Goal: Answer question/provide support: Share knowledge or assist other users

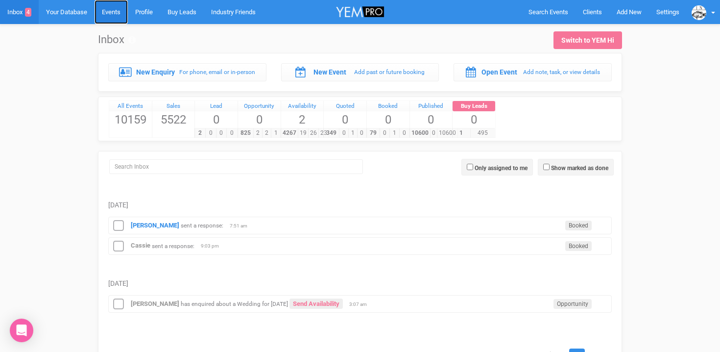
click at [112, 15] on link "Events" at bounding box center [111, 12] width 33 height 24
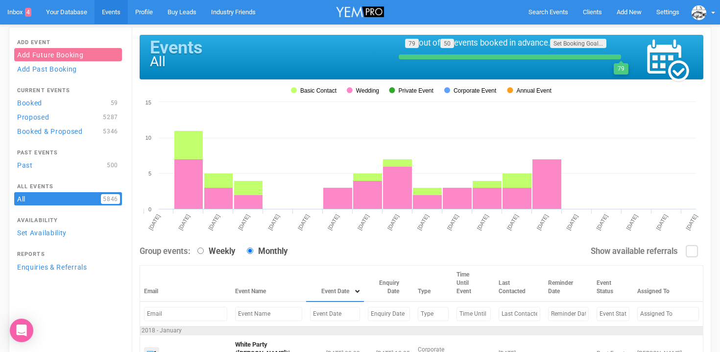
click at [310, 315] on input "text" at bounding box center [335, 314] width 50 height 14
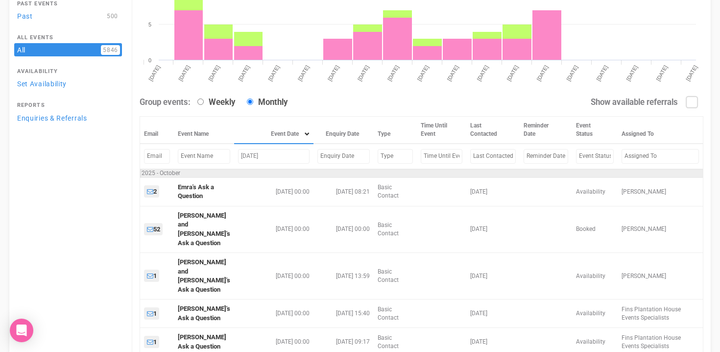
scroll to position [171, 0]
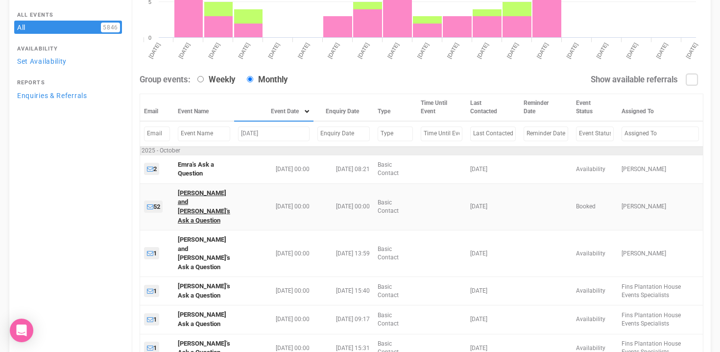
type input "OCtober 25, 25"
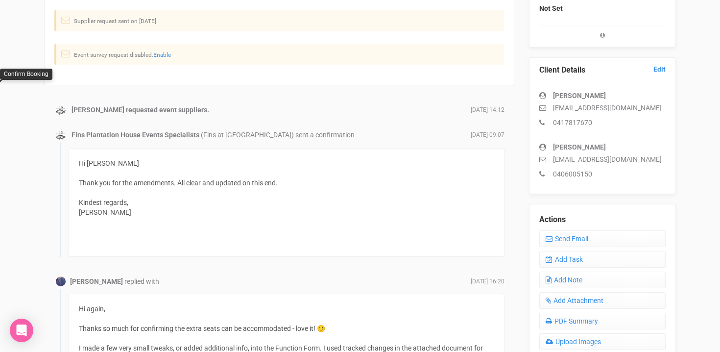
scroll to position [206, 0]
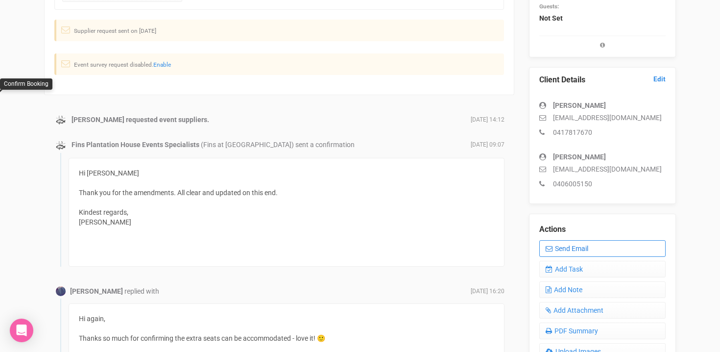
click at [559, 247] on link "Send Email" at bounding box center [602, 248] width 126 height 17
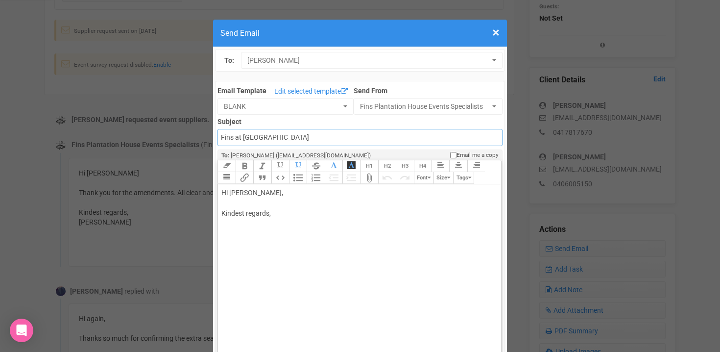
click at [221, 137] on input "Fins at [GEOGRAPHIC_DATA]" at bounding box center [359, 137] width 285 height 17
click at [343, 137] on input "Accounts - Fins at [GEOGRAPHIC_DATA]" at bounding box center [359, 137] width 285 height 17
type input "Accounts - Fins at [GEOGRAPHIC_DATA]"
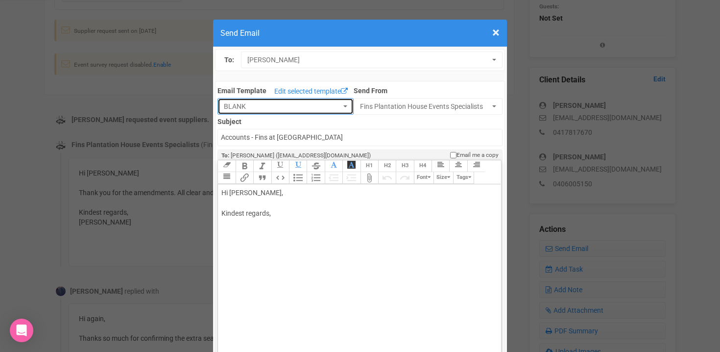
click at [339, 104] on span "BLANK" at bounding box center [282, 106] width 117 height 10
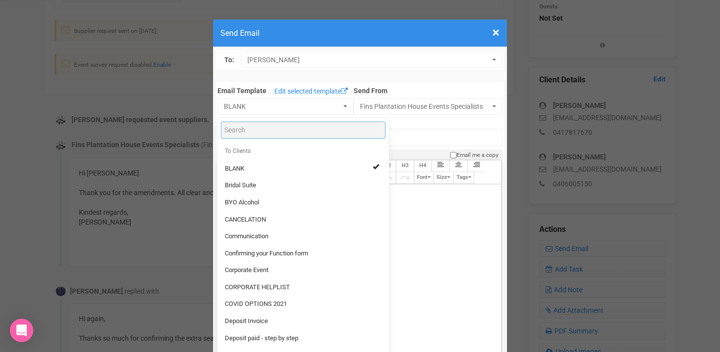
click at [248, 131] on input "Search" at bounding box center [303, 129] width 165 height 17
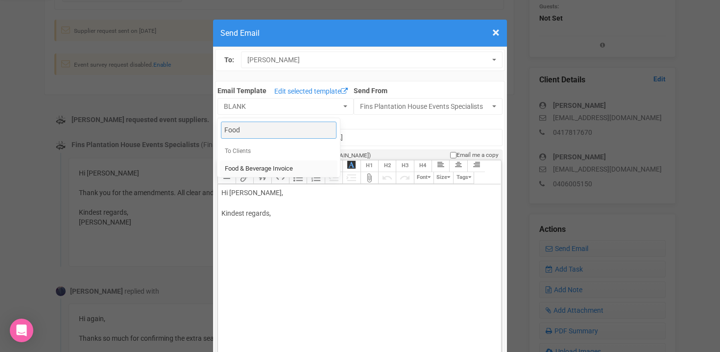
type input "Food"
click at [250, 166] on span "Food & Beverage Invoice" at bounding box center [259, 168] width 68 height 9
select select "327134"
type input "Fins Plantation House: Food & Beverage Invoice"
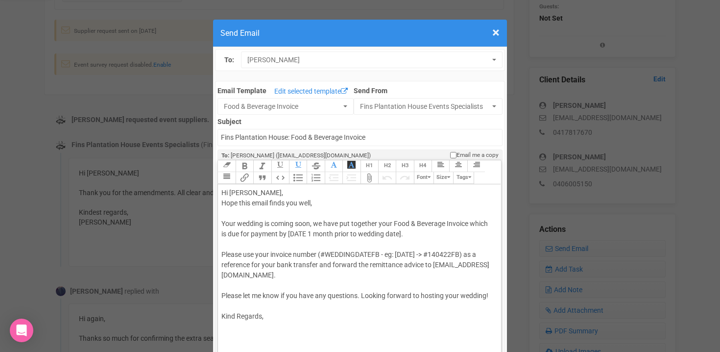
click at [274, 194] on div "Hi [PERSON_NAME], Hope this email finds you well, Your wedding is coming soon, …" at bounding box center [357, 255] width 272 height 134
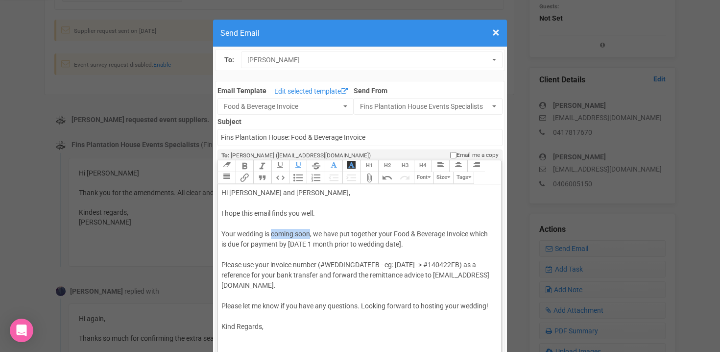
drag, startPoint x: 272, startPoint y: 234, endPoint x: 310, endPoint y: 231, distance: 38.3
click at [310, 231] on div "Hi [PERSON_NAME] and [PERSON_NAME], I hope this email finds you well. Your wedd…" at bounding box center [357, 260] width 272 height 144
click at [342, 234] on div "Hi [PERSON_NAME] and [PERSON_NAME], I hope this email finds you well. Your wedd…" at bounding box center [357, 260] width 272 height 144
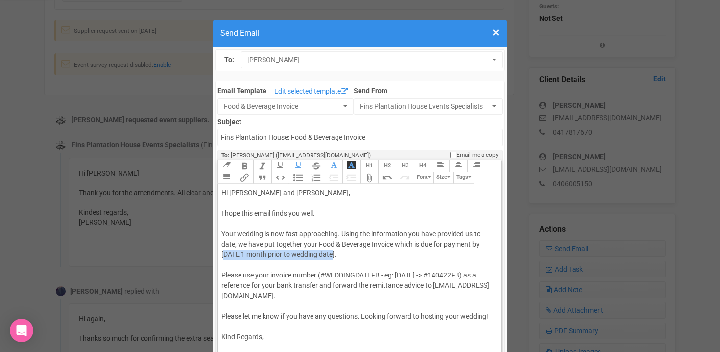
drag, startPoint x: 222, startPoint y: 254, endPoint x: 333, endPoint y: 254, distance: 110.2
click at [333, 254] on div "Hi [PERSON_NAME] and [PERSON_NAME], I hope this email finds you well. Your wedd…" at bounding box center [357, 265] width 272 height 154
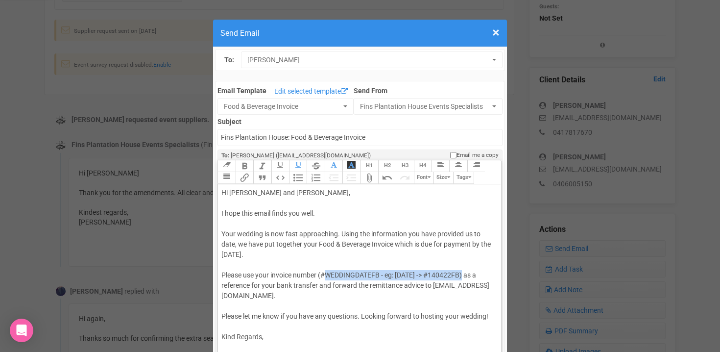
drag, startPoint x: 327, startPoint y: 274, endPoint x: 458, endPoint y: 275, distance: 130.8
click at [458, 275] on div "Hi [PERSON_NAME] and [PERSON_NAME], I hope this email finds you well. Your wedd…" at bounding box center [357, 265] width 272 height 154
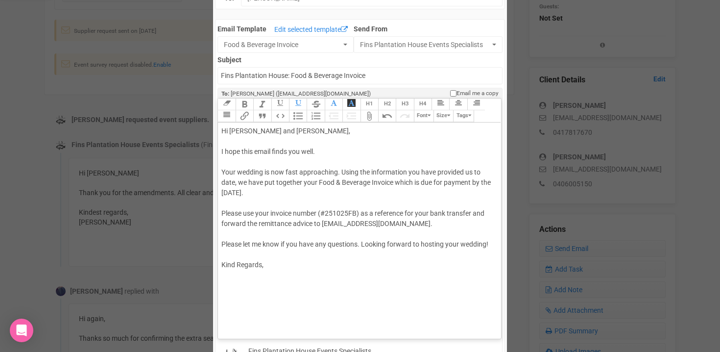
scroll to position [66, 0]
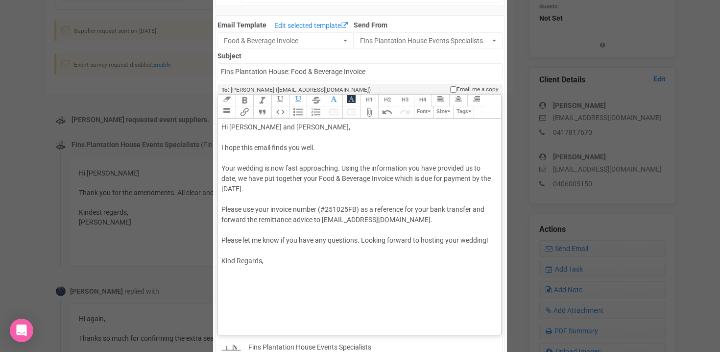
click at [362, 240] on div "Hi [PERSON_NAME] and [PERSON_NAME], I hope this email finds you well. Your wedd…" at bounding box center [357, 194] width 272 height 144
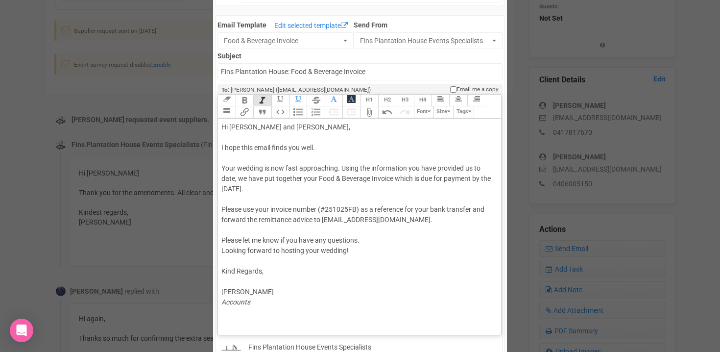
type trix-editor "<div>Hi [PERSON_NAME] and [PERSON_NAME],<br><br>I hope this email finds you wel…"
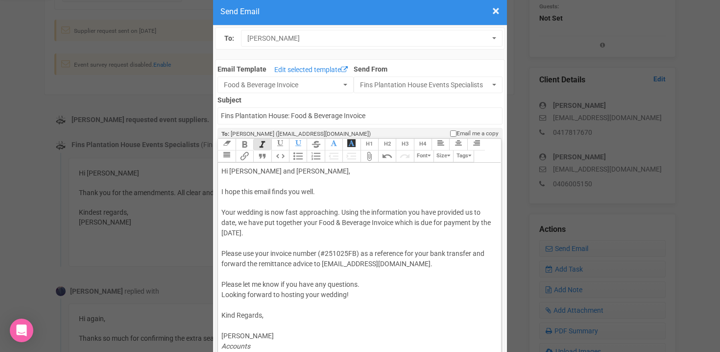
scroll to position [0, 0]
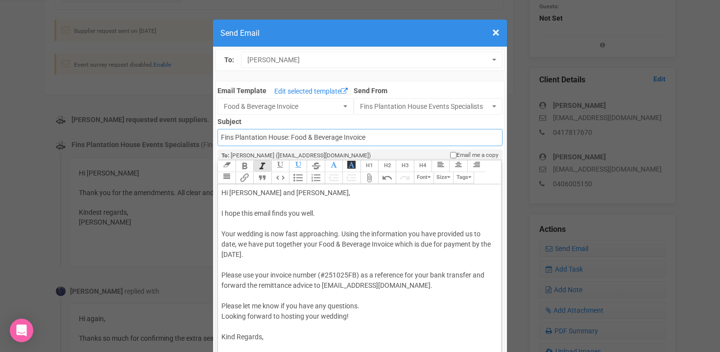
click at [222, 137] on input "Fins Plantation House: Food & Beverage Invoice" at bounding box center [359, 137] width 285 height 17
type input "Accounts - Fins Plantation House - Food & Beverage Invoice"
click at [378, 225] on div "Hi [PERSON_NAME] and [PERSON_NAME], I hope this email finds you well. Your wedd…" at bounding box center [357, 280] width 272 height 185
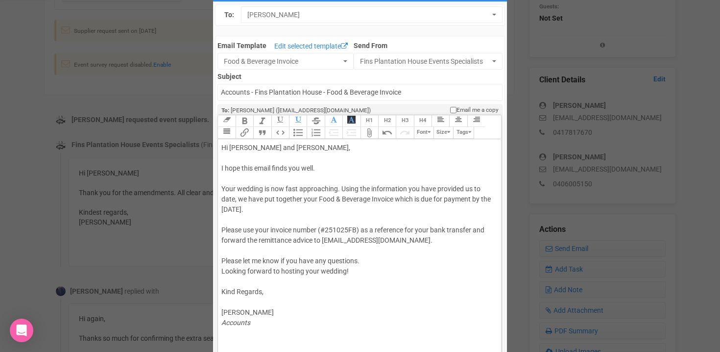
scroll to position [49, 0]
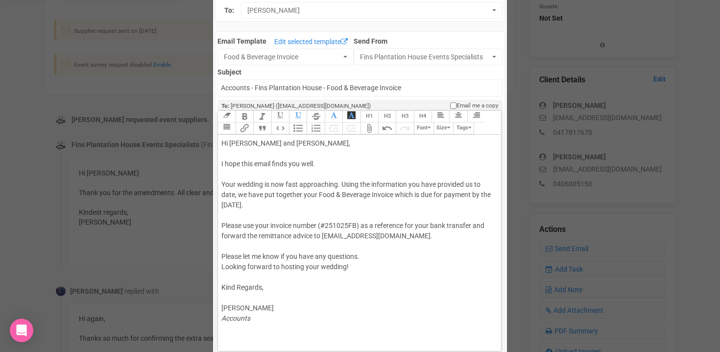
click at [243, 215] on div "Hi [PERSON_NAME] and [PERSON_NAME], I hope this email finds you well. Your wedd…" at bounding box center [357, 230] width 272 height 185
click at [367, 129] on button "Attach Files" at bounding box center [369, 128] width 18 height 12
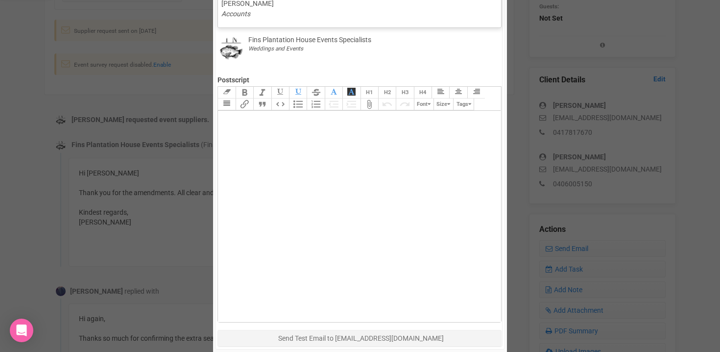
scroll to position [449, 0]
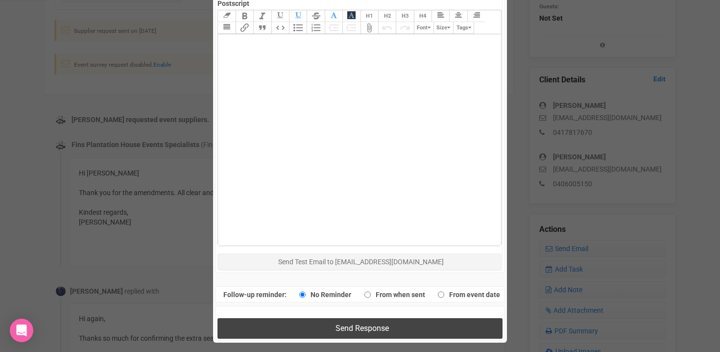
click at [339, 327] on span "Send Response" at bounding box center [361, 327] width 53 height 9
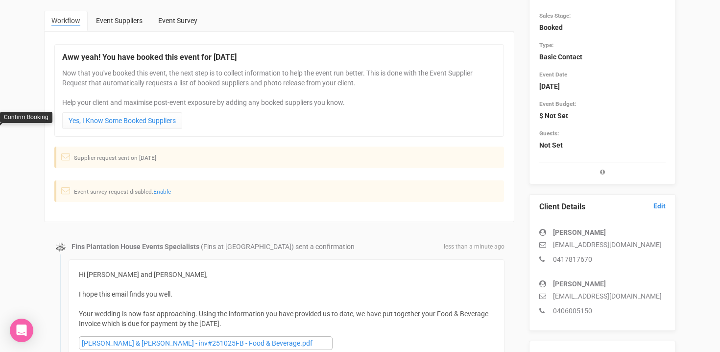
scroll to position [74, 0]
